Goal: Information Seeking & Learning: Check status

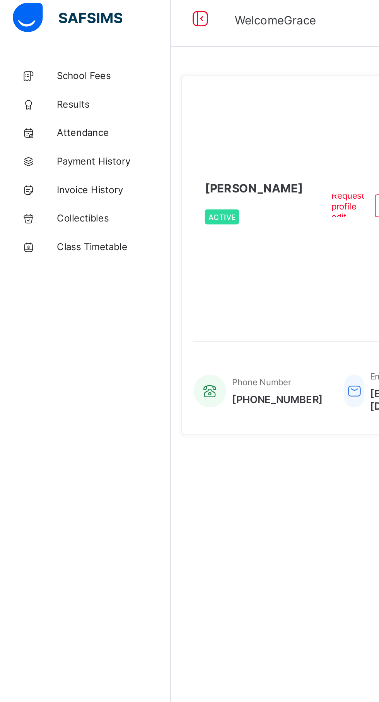
click at [62, 46] on span "School Fees" at bounding box center [62, 46] width 62 height 6
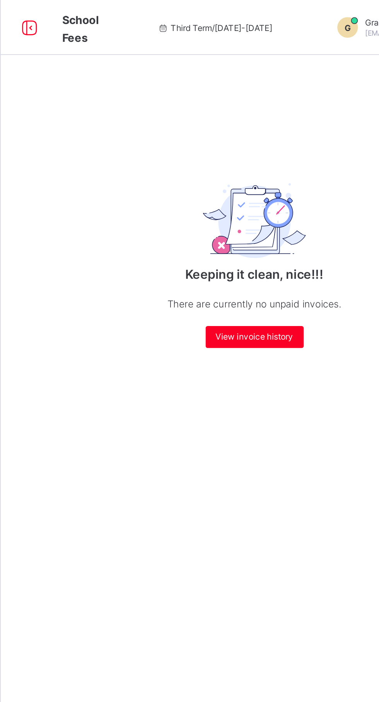
click at [181, 15] on icon at bounding box center [184, 16] width 7 height 6
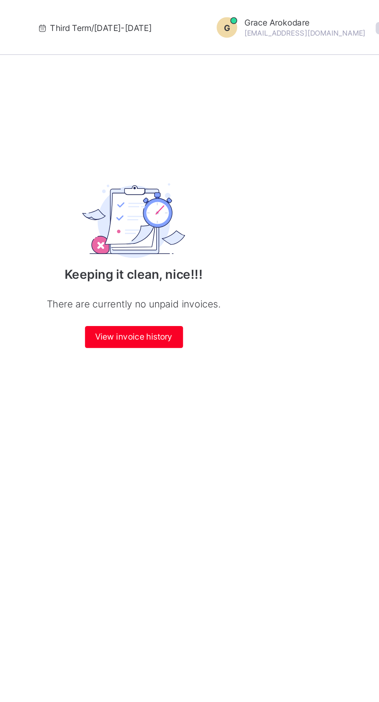
click at [373, 16] on span at bounding box center [376, 15] width 7 height 7
click at [244, 96] on div "Keeping it clean, nice!!! There are currently no unpaid invoices. View invoice …" at bounding box center [236, 143] width 155 height 122
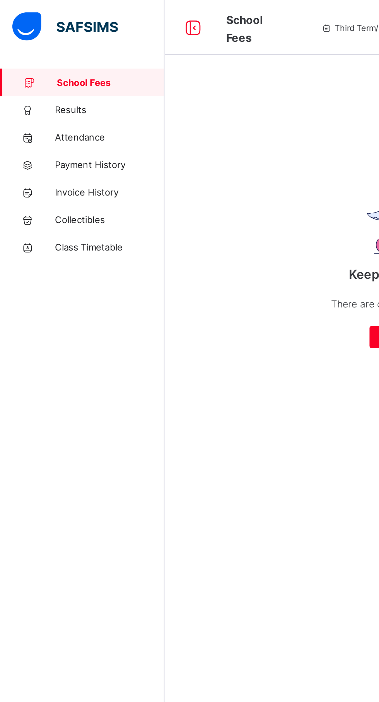
click at [67, 47] on span "School Fees" at bounding box center [62, 46] width 61 height 6
click at [112, 16] on icon at bounding box center [109, 15] width 13 height 11
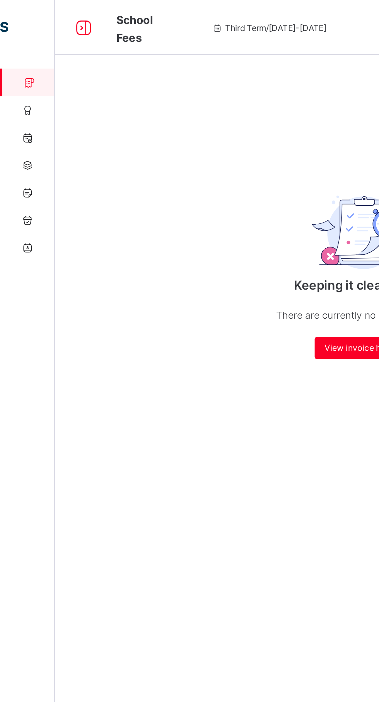
click at [46, 19] on icon at bounding box center [47, 15] width 13 height 11
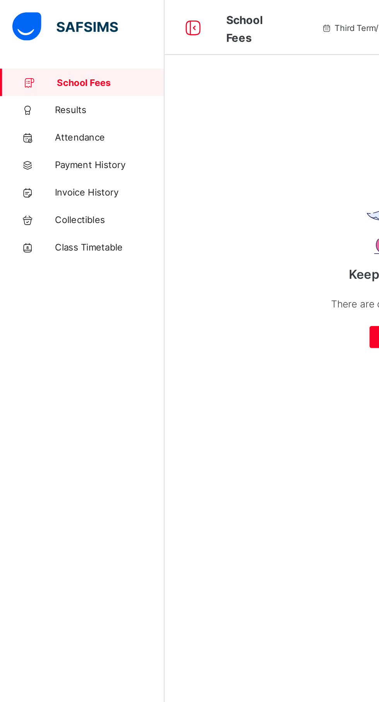
click at [63, 63] on span "Results" at bounding box center [62, 62] width 62 height 6
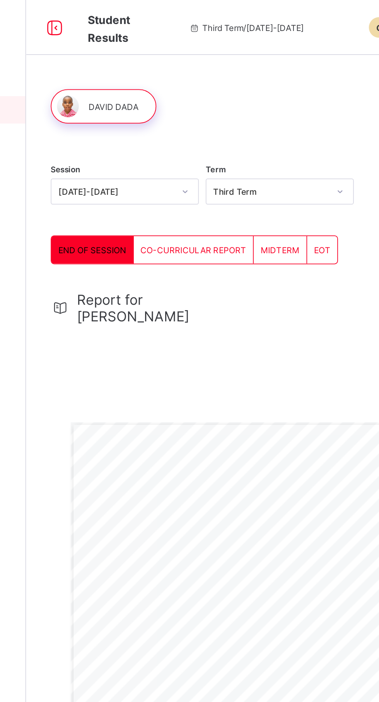
click at [132, 143] on span "END OF SESSION" at bounding box center [130, 141] width 38 height 6
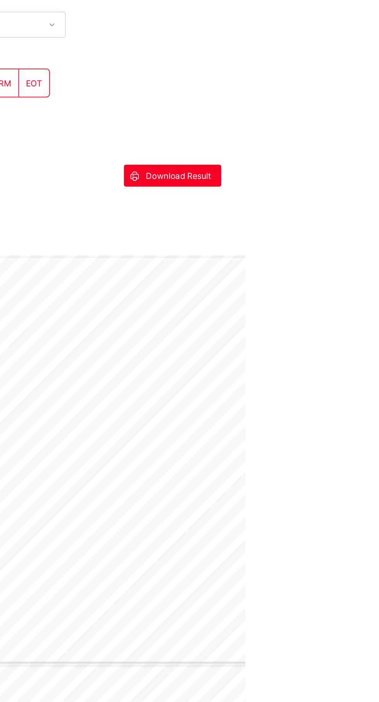
click at [341, 187] on div "Download Result" at bounding box center [338, 193] width 55 height 12
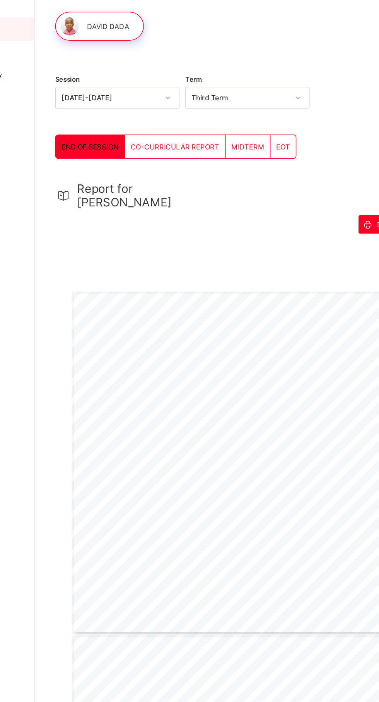
click at [192, 143] on span "CO-CURRICULAR REPORT" at bounding box center [188, 141] width 60 height 6
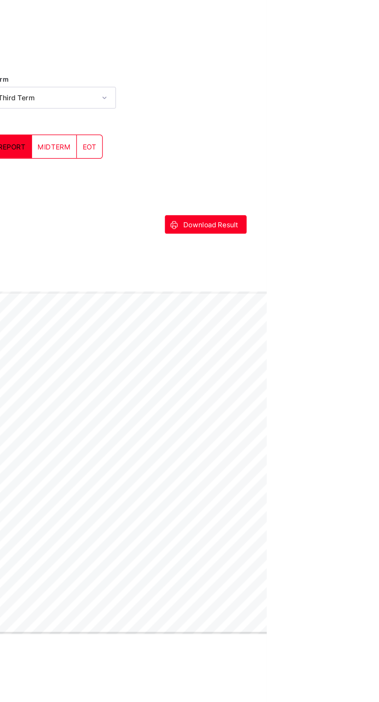
click at [341, 190] on span "Download Result" at bounding box center [341, 193] width 37 height 6
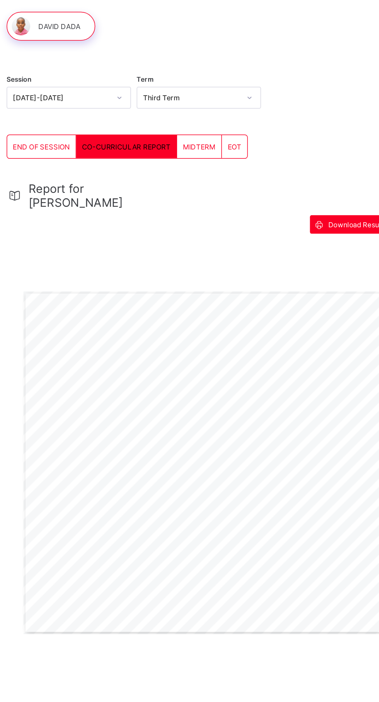
click at [310, 330] on div "Name: [PERSON_NAME] Admission Number: CST08367 Class: CLASS 1 GREEN Sex: [DEMOG…" at bounding box center [281, 353] width 326 height 230
click at [337, 190] on span "Download Result" at bounding box center [341, 193] width 37 height 6
click at [243, 139] on span "MIDTERM" at bounding box center [236, 141] width 22 height 6
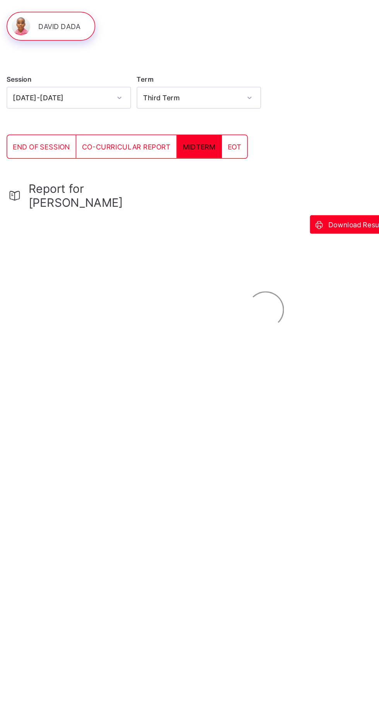
click at [258, 141] on span "EOT" at bounding box center [260, 141] width 9 height 6
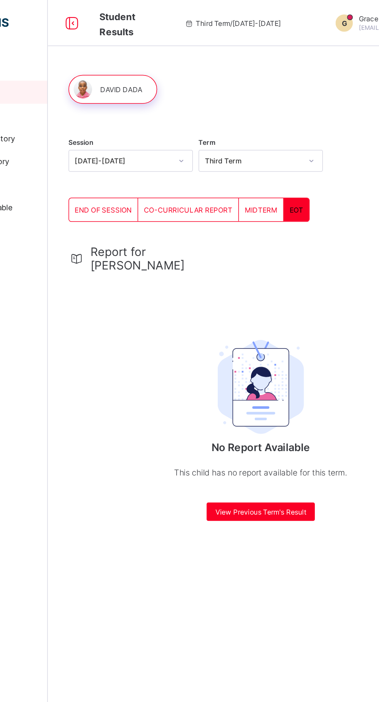
click at [302, 19] on span "[EMAIL_ADDRESS][DOMAIN_NAME]" at bounding box center [336, 18] width 69 height 5
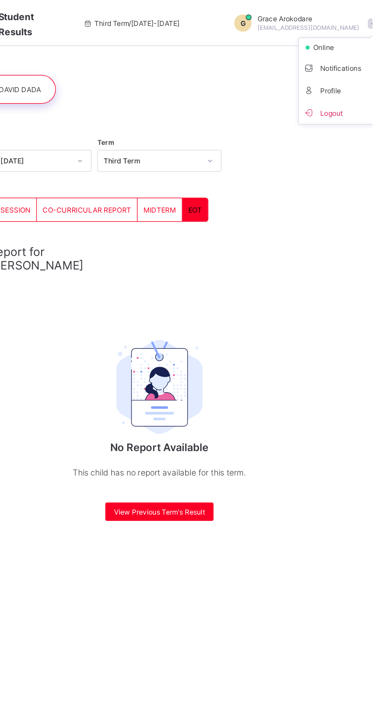
click at [333, 46] on span "Notifications" at bounding box center [358, 45] width 51 height 9
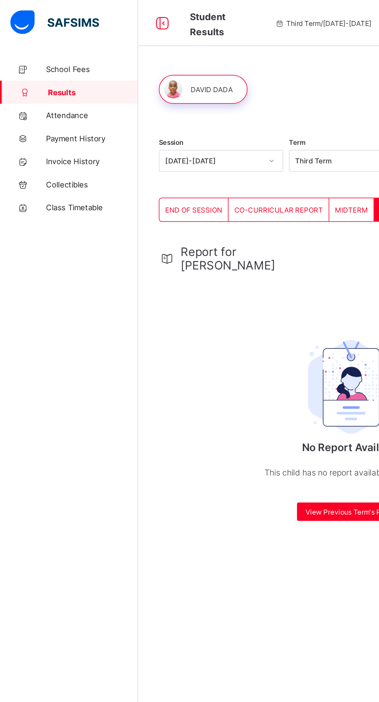
click at [62, 109] on span "Invoice History" at bounding box center [62, 108] width 62 height 6
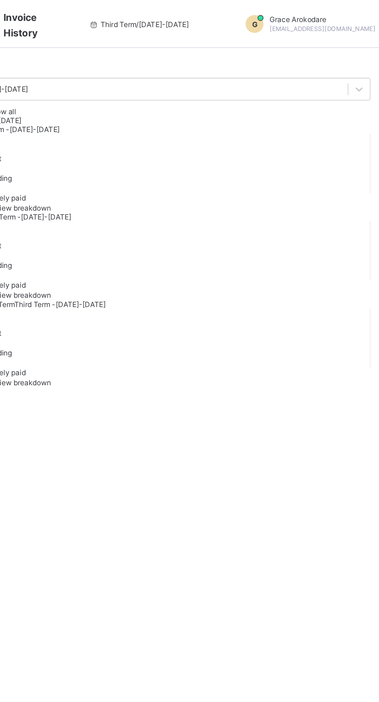
click at [374, 16] on span at bounding box center [377, 15] width 7 height 7
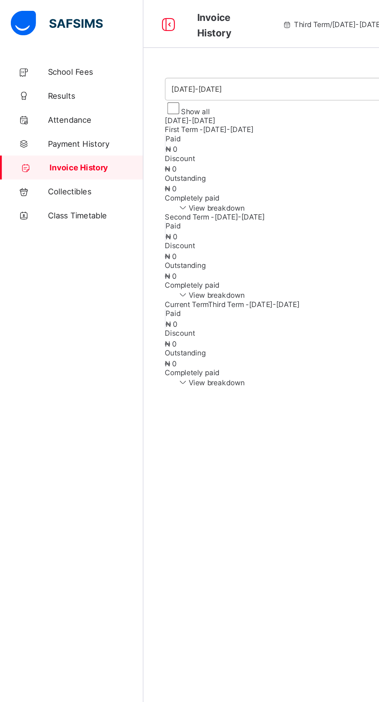
click at [54, 124] on span "Collectibles" at bounding box center [62, 124] width 62 height 6
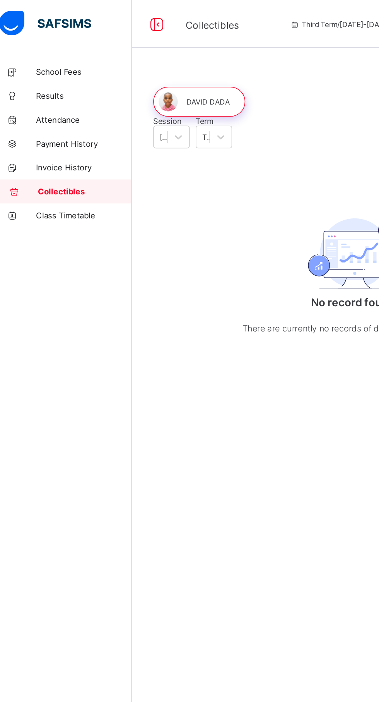
click at [57, 74] on span "Attendance" at bounding box center [62, 77] width 62 height 6
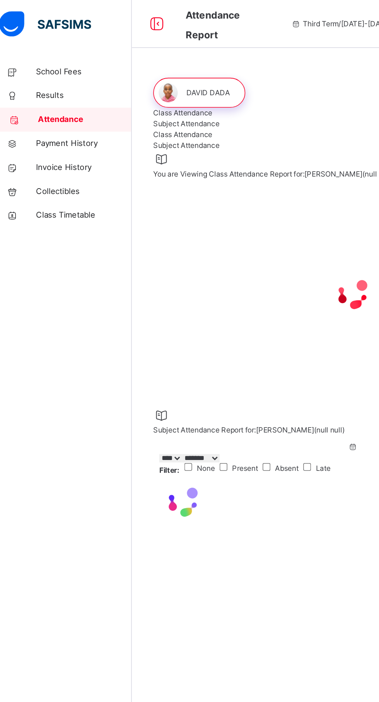
select select "****"
select select "*"
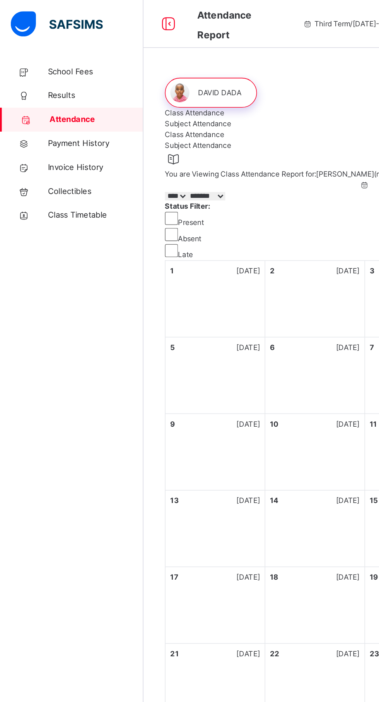
click at [48, 63] on span "Results" at bounding box center [62, 62] width 62 height 8
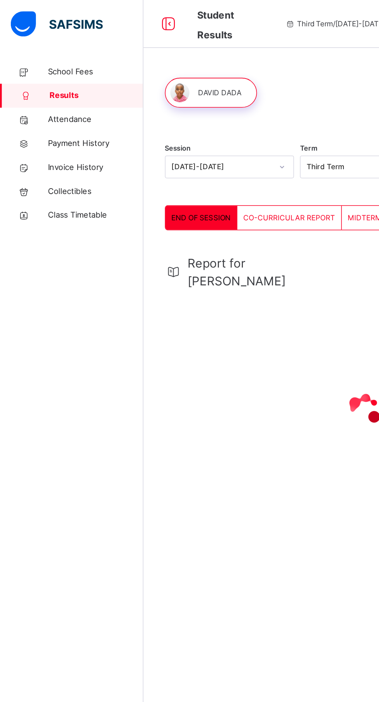
click at [57, 46] on span "School Fees" at bounding box center [62, 47] width 62 height 8
